Goal: Information Seeking & Learning: Learn about a topic

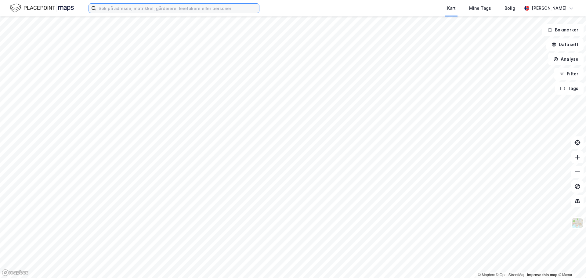
click at [168, 8] on input at bounding box center [177, 8] width 163 height 9
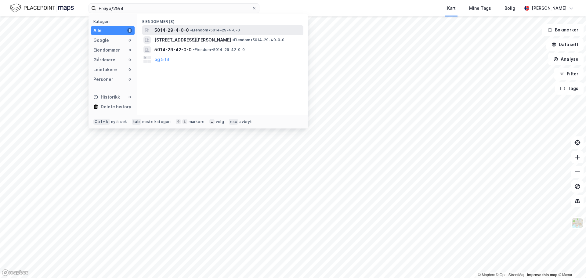
click at [172, 30] on span "5014-29-4-0-0" at bounding box center [171, 30] width 34 height 7
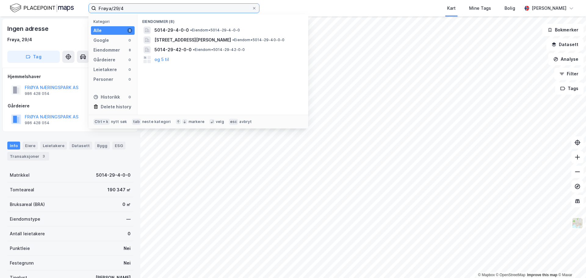
click at [126, 8] on input "Frøya/29/4" at bounding box center [174, 8] width 156 height 9
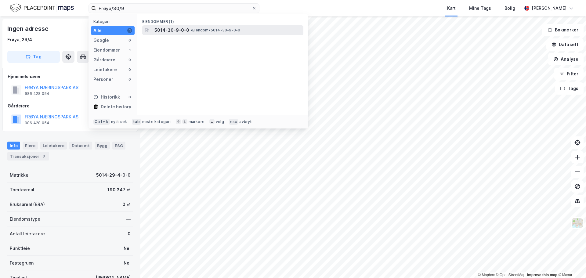
click at [170, 28] on span "5014-30-9-0-0" at bounding box center [171, 30] width 35 height 7
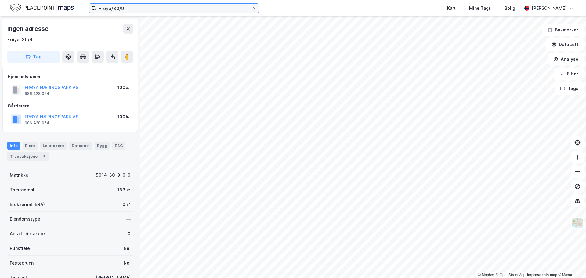
click at [136, 6] on input "Frøya/30/9" at bounding box center [174, 8] width 156 height 9
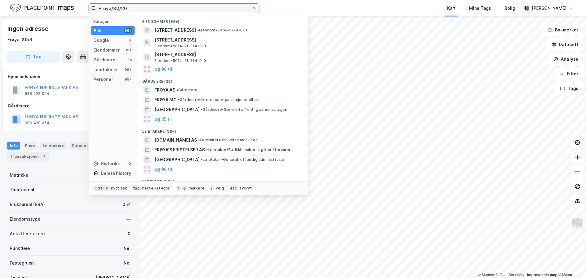
type input "Frøya/30/20"
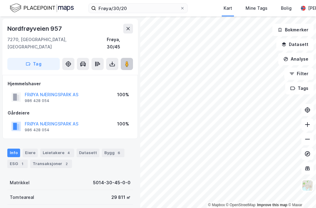
click at [127, 61] on image at bounding box center [127, 64] width 4 height 6
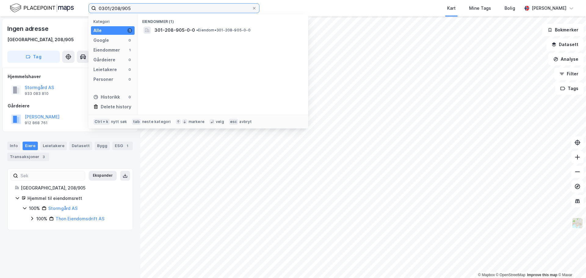
drag, startPoint x: 92, startPoint y: 11, endPoint x: 34, endPoint y: 11, distance: 58.0
click at [34, 11] on div "0301/208/905 Kategori Alle 1 Google 0 Eiendommer 1 Gårdeiere 0 Leietakere 0 Per…" at bounding box center [293, 8] width 586 height 16
type input "[STREET_ADDRESS]"
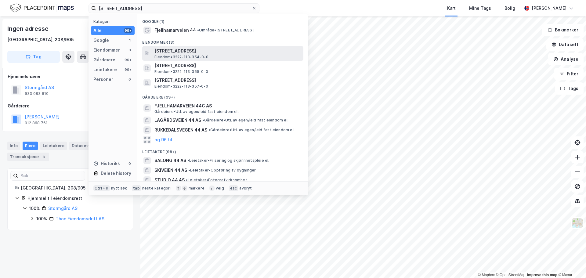
click at [183, 51] on span "[STREET_ADDRESS]" at bounding box center [227, 50] width 146 height 7
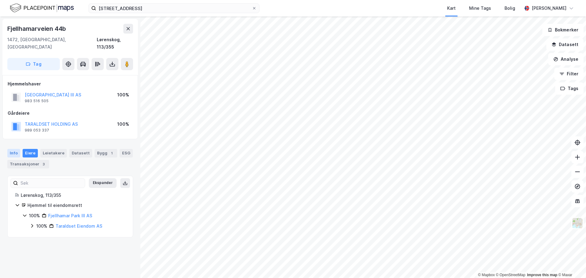
click at [17, 149] on div "Info" at bounding box center [13, 153] width 13 height 9
